Goal: Information Seeking & Learning: Understand process/instructions

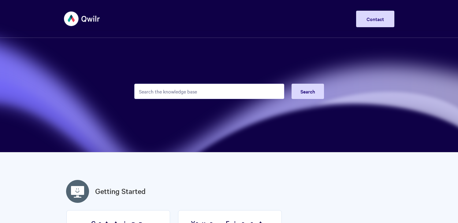
click at [193, 98] on input "Search the knowledge base" at bounding box center [209, 91] width 150 height 15
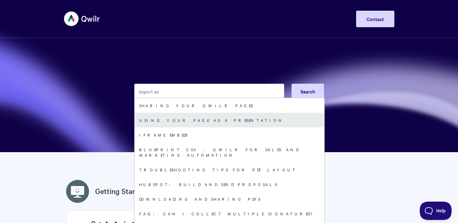
click at [222, 124] on link "Using your page as a presentation" at bounding box center [230, 120] width 190 height 15
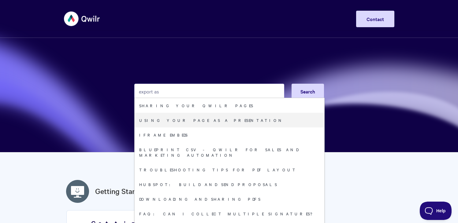
click at [194, 92] on input "export as" at bounding box center [209, 91] width 150 height 15
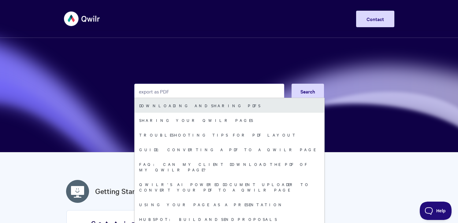
type input "export as PDF"
click at [205, 103] on link "Downloading and sharing PDFs" at bounding box center [230, 105] width 190 height 15
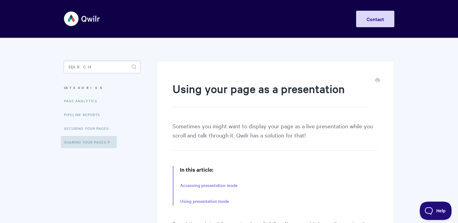
click at [109, 72] on input "Search" at bounding box center [102, 67] width 76 height 12
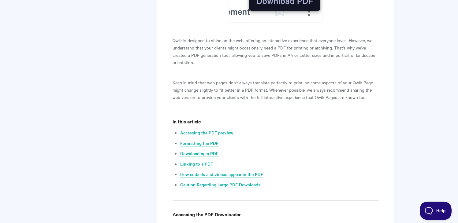
scroll to position [203, 0]
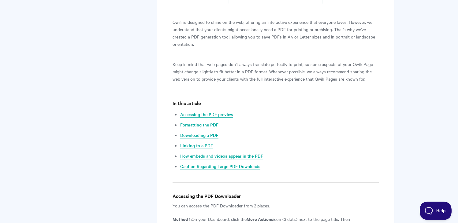
click at [223, 115] on link "Accessing the PDF preview" at bounding box center [206, 114] width 53 height 7
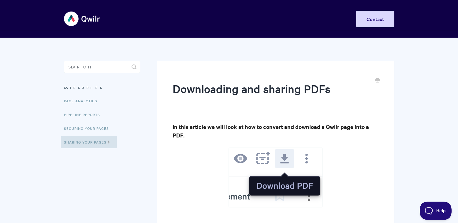
click at [86, 18] on img at bounding box center [82, 18] width 36 height 23
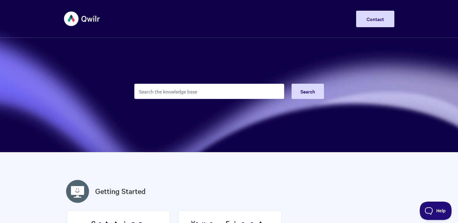
click at [59, 15] on div "Toggle Navigation Home Getting Started Creating & Editing Pages Sharing & Analy…" at bounding box center [229, 18] width 458 height 23
drag, startPoint x: 78, startPoint y: 22, endPoint x: 72, endPoint y: 21, distance: 5.5
click at [78, 22] on img at bounding box center [82, 18] width 36 height 23
